Goal: Complete application form

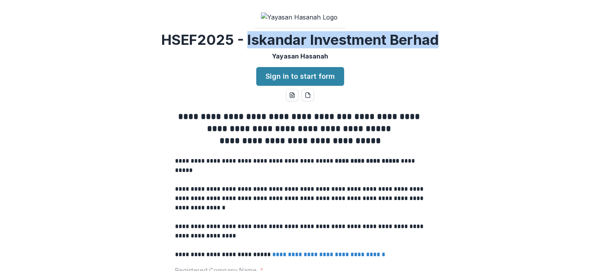
drag, startPoint x: 247, startPoint y: 78, endPoint x: 441, endPoint y: 75, distance: 193.7
click at [441, 74] on div "**********" at bounding box center [300, 135] width 600 height 271
copy h2 "Iskandar Investment Berhad"
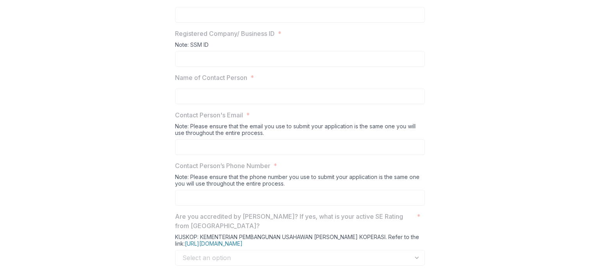
scroll to position [285, 0]
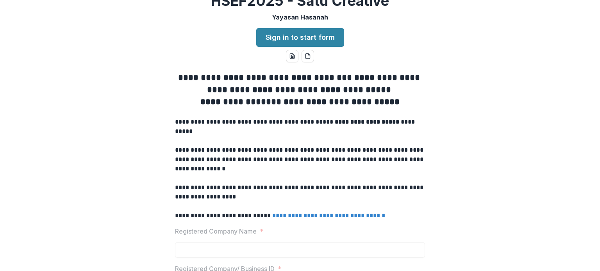
scroll to position [0, 0]
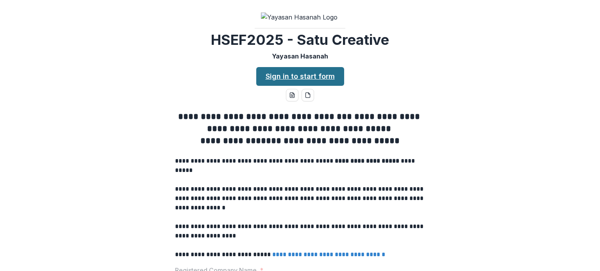
click at [285, 86] on link "Sign in to start form" at bounding box center [300, 76] width 88 height 19
